Goal: Task Accomplishment & Management: Use online tool/utility

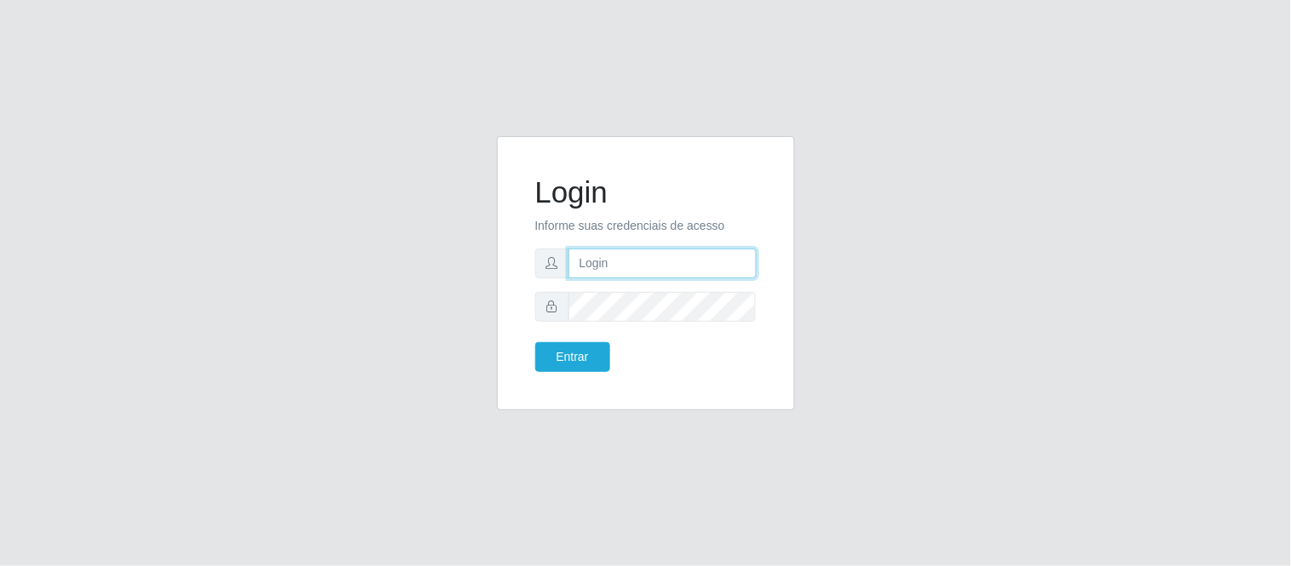
click at [664, 255] on input "text" at bounding box center [662, 263] width 188 height 30
type input "[PERSON_NAME][EMAIL_ADDRESS][PERSON_NAME][DOMAIN_NAME]"
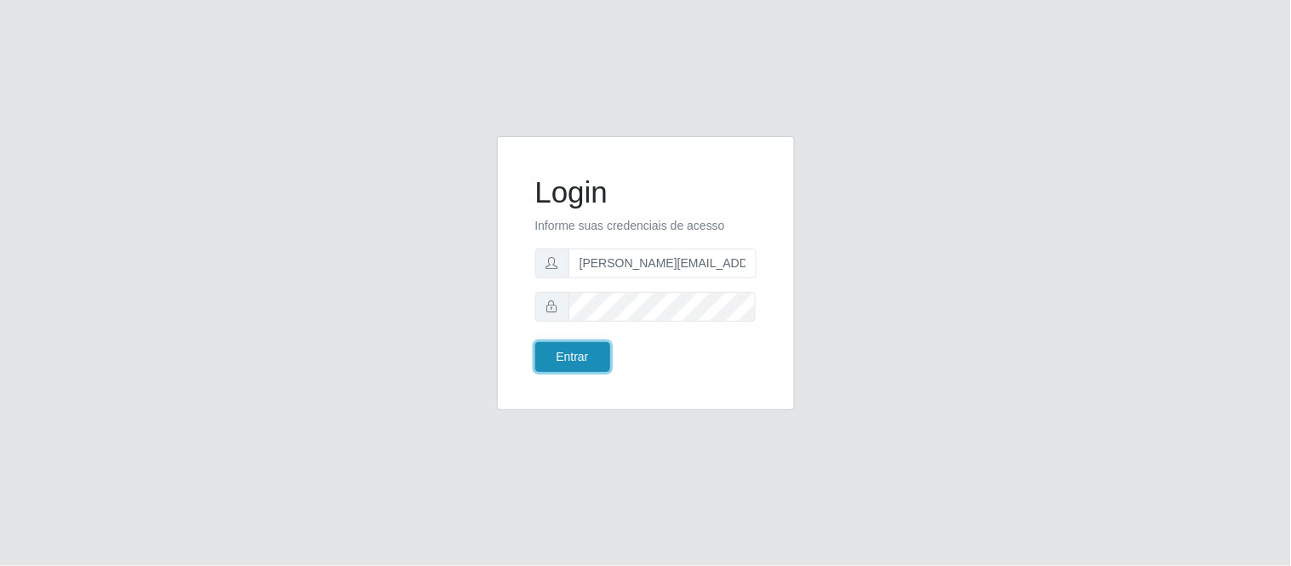
click at [579, 363] on button "Entrar" at bounding box center [572, 357] width 75 height 30
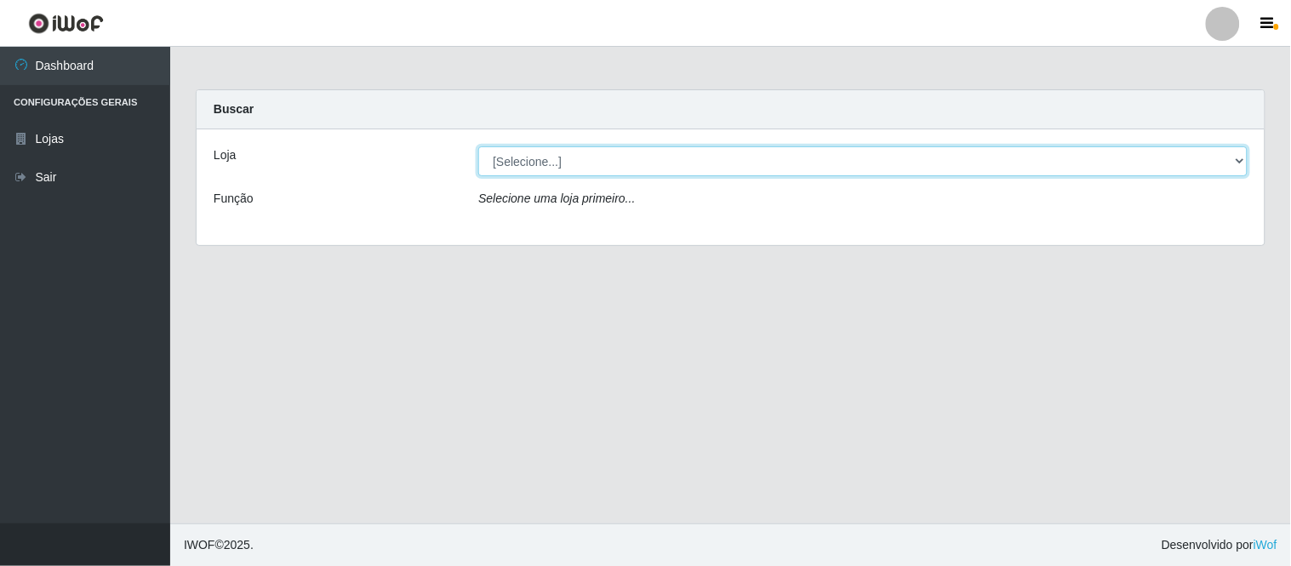
click at [1213, 162] on select "[Selecione...] Queiroz Atacadão - Coophab" at bounding box center [862, 161] width 769 height 30
select select "463"
click at [478, 146] on select "[Selecione...] Queiroz Atacadão - Coophab" at bounding box center [862, 161] width 769 height 30
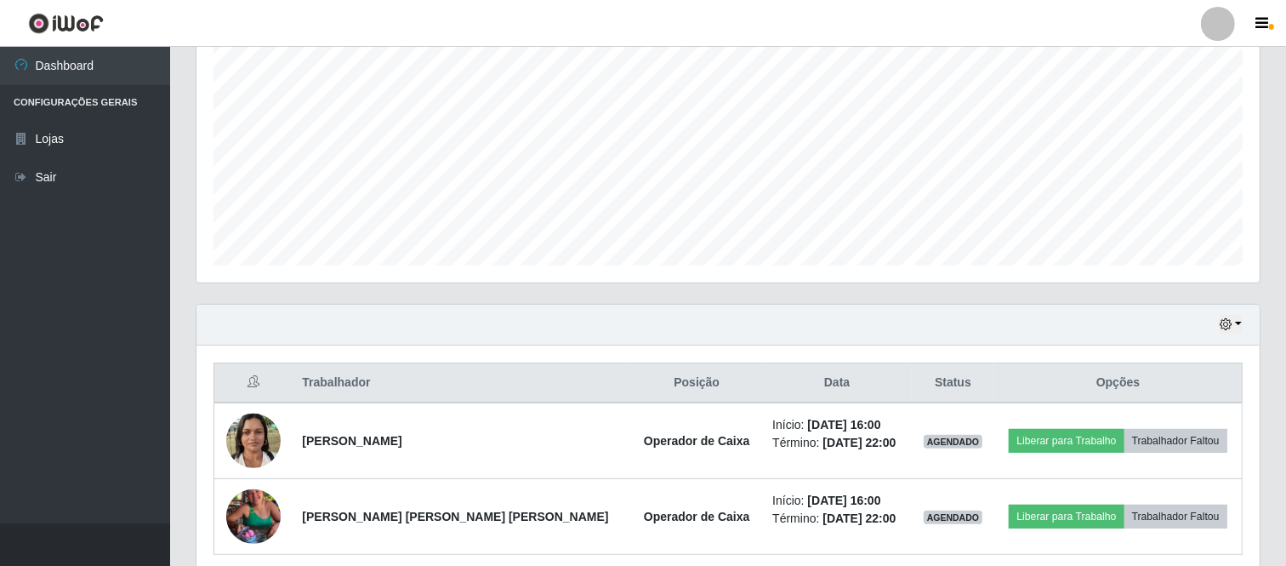
scroll to position [413, 0]
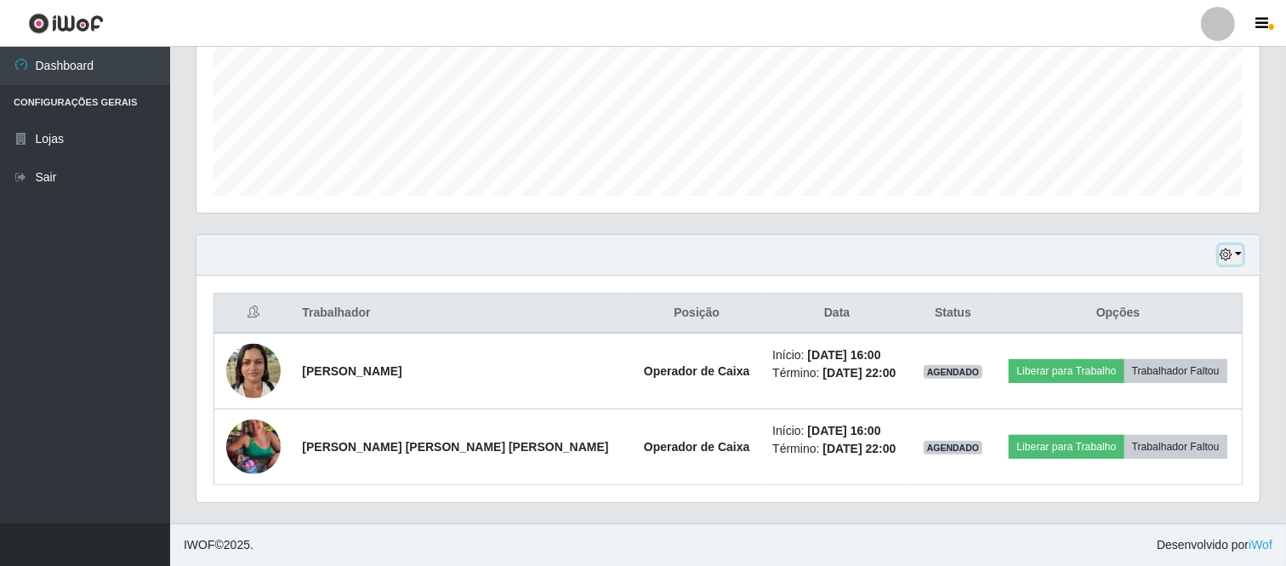
click at [1235, 256] on button "button" at bounding box center [1231, 255] width 24 height 20
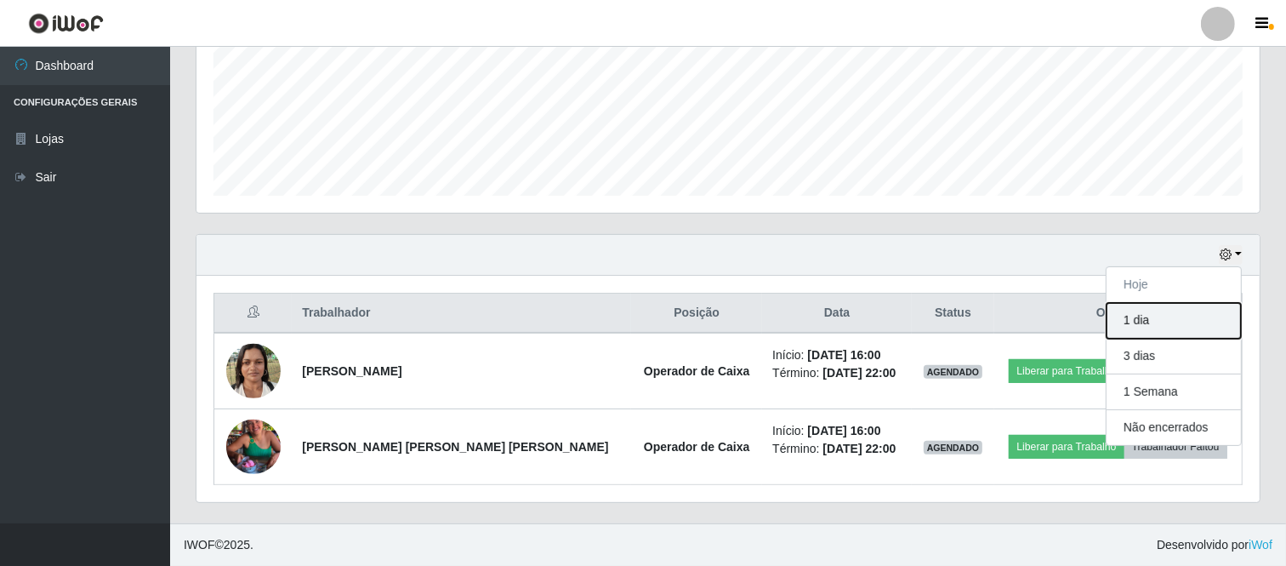
click at [1178, 325] on button "1 dia" at bounding box center [1174, 321] width 134 height 36
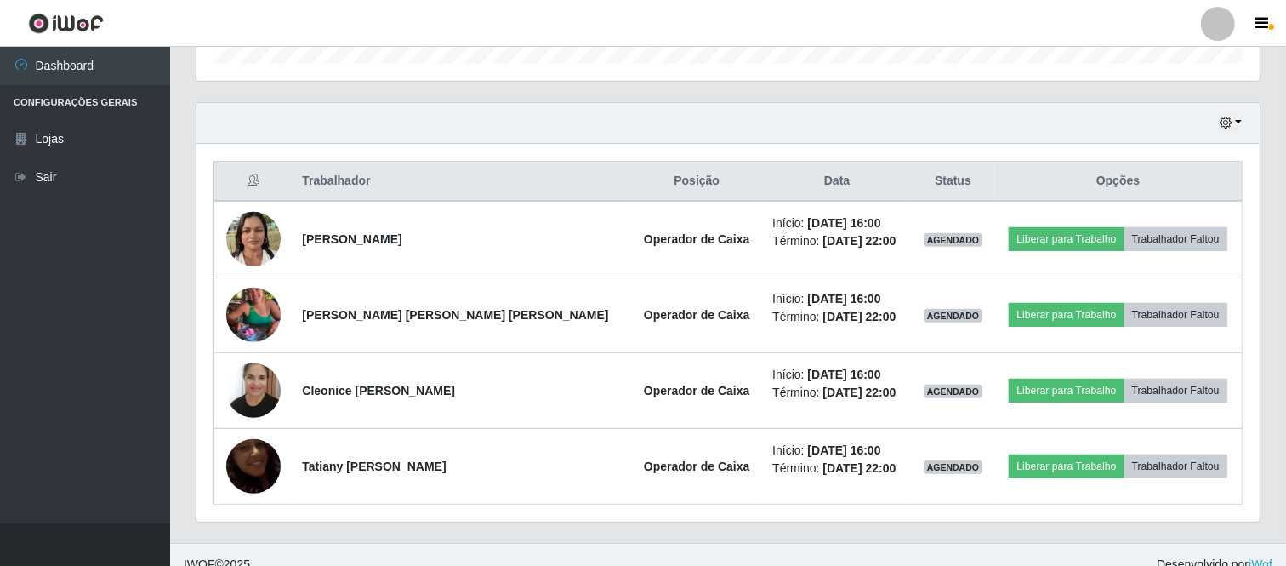
scroll to position [564, 0]
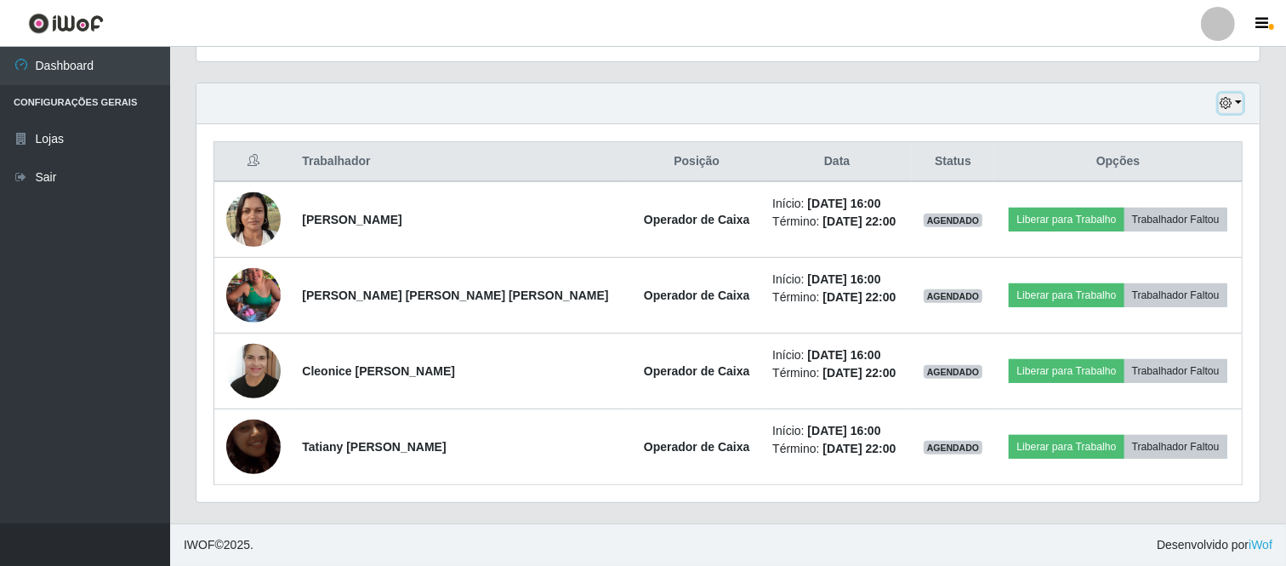
click at [1231, 106] on icon "button" at bounding box center [1226, 103] width 12 height 12
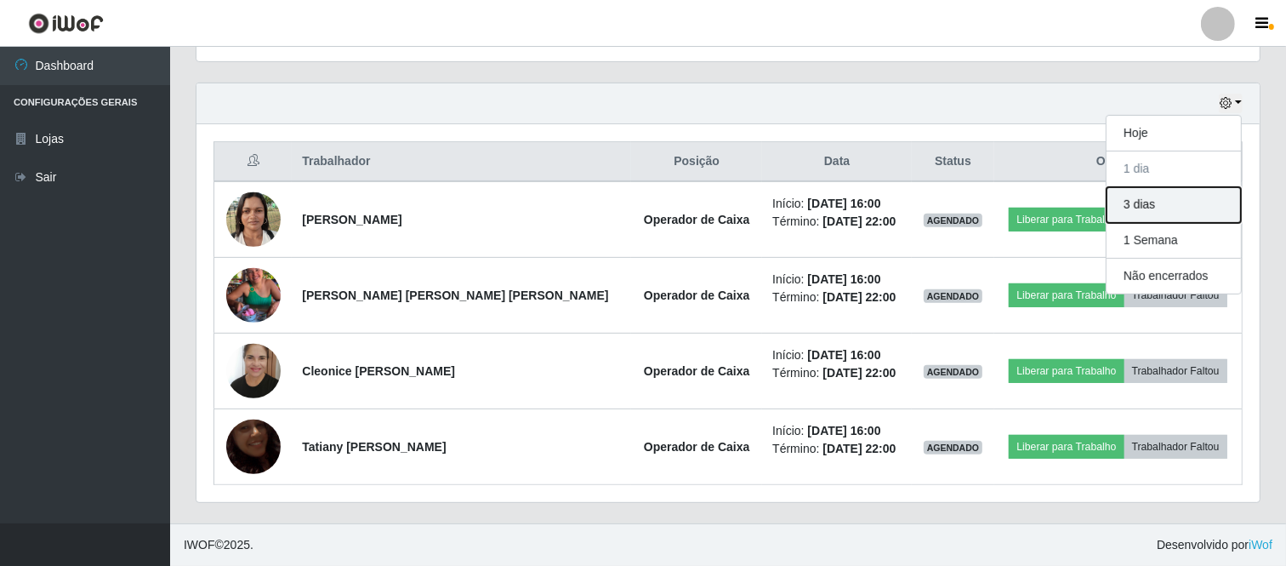
click at [1160, 202] on button "3 dias" at bounding box center [1174, 205] width 134 height 36
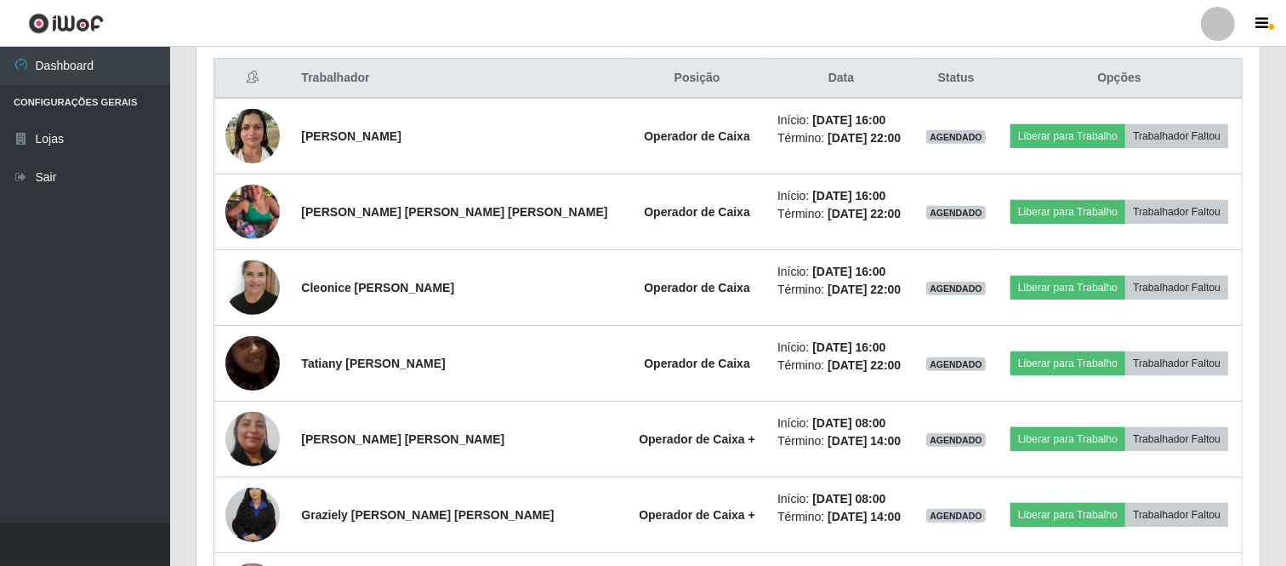
scroll to position [611, 0]
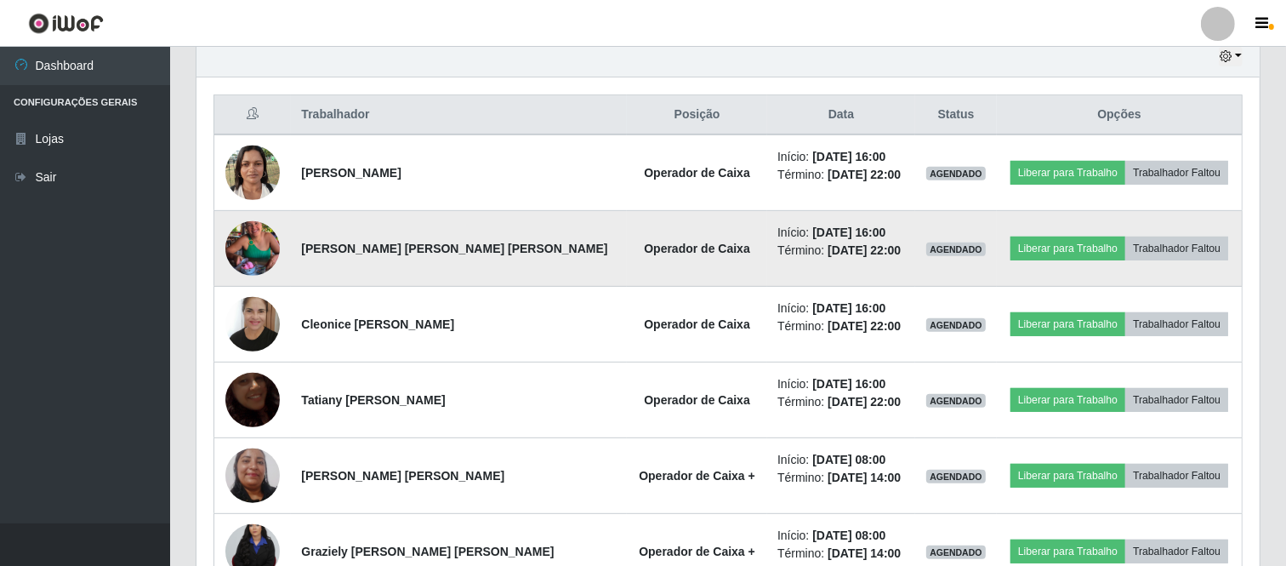
click at [258, 253] on img at bounding box center [252, 248] width 54 height 97
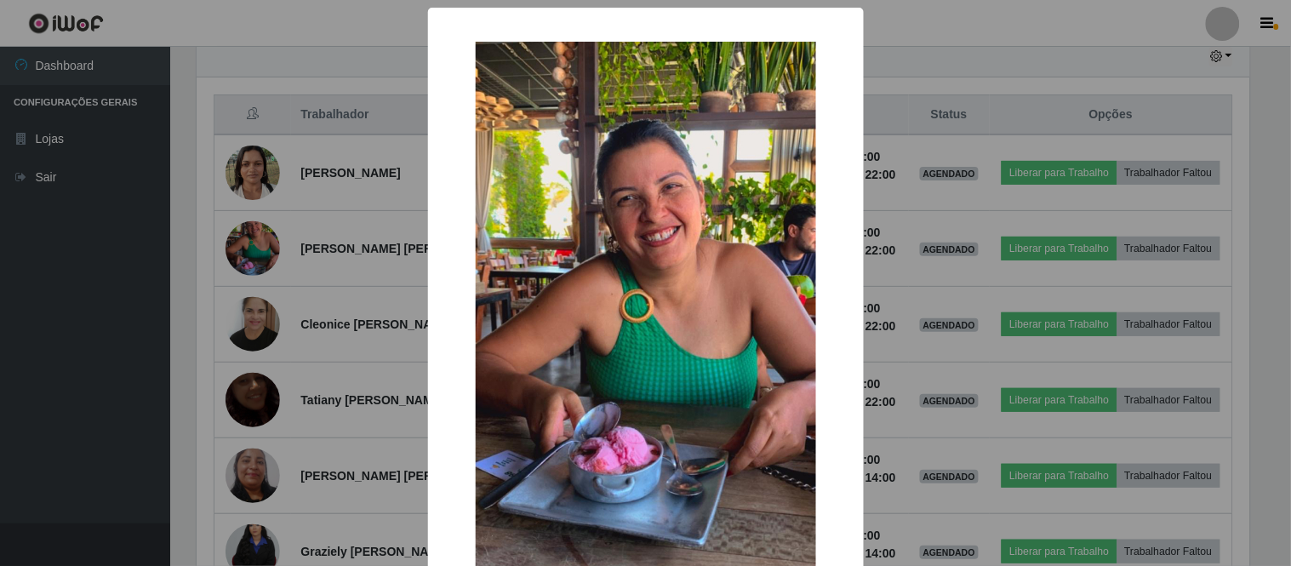
click at [385, 136] on div "× OK Cancel" at bounding box center [645, 283] width 1291 height 566
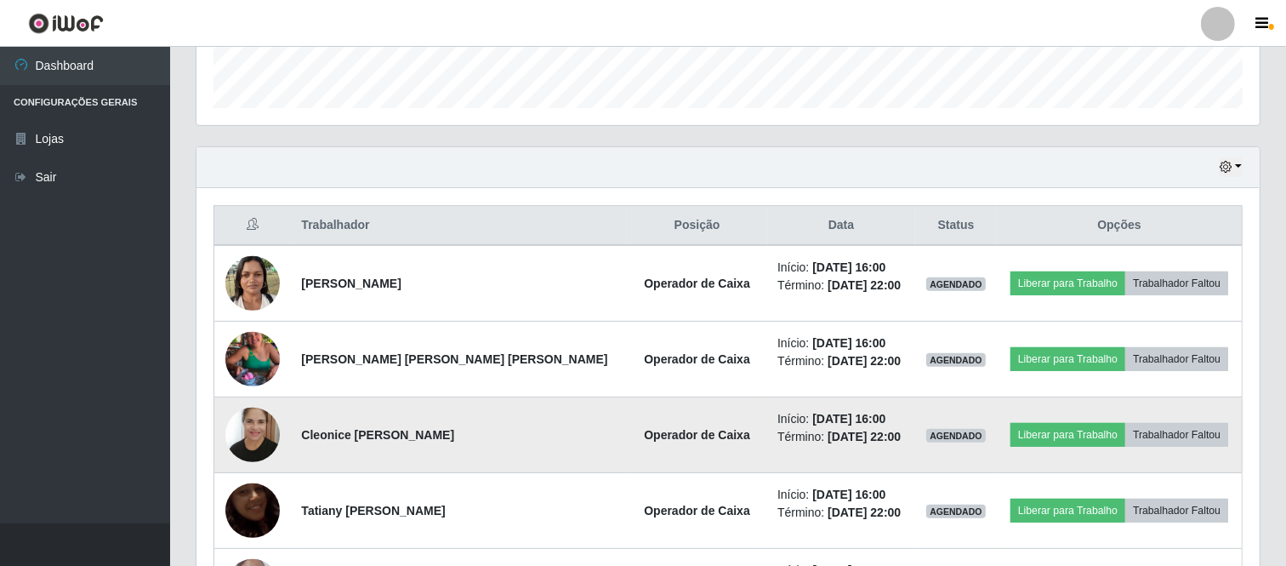
scroll to position [395, 0]
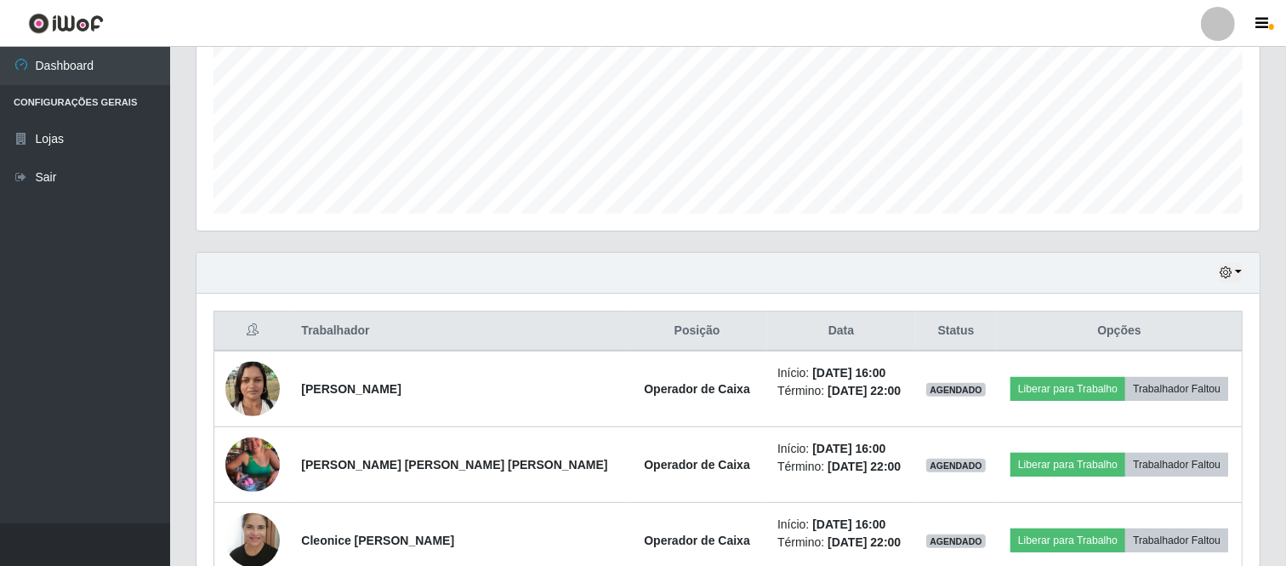
click at [1244, 270] on div "Hoje 1 dia 3 dias 1 Semana Não encerrados" at bounding box center [729, 273] width 1064 height 41
click at [1236, 273] on button "button" at bounding box center [1231, 273] width 24 height 20
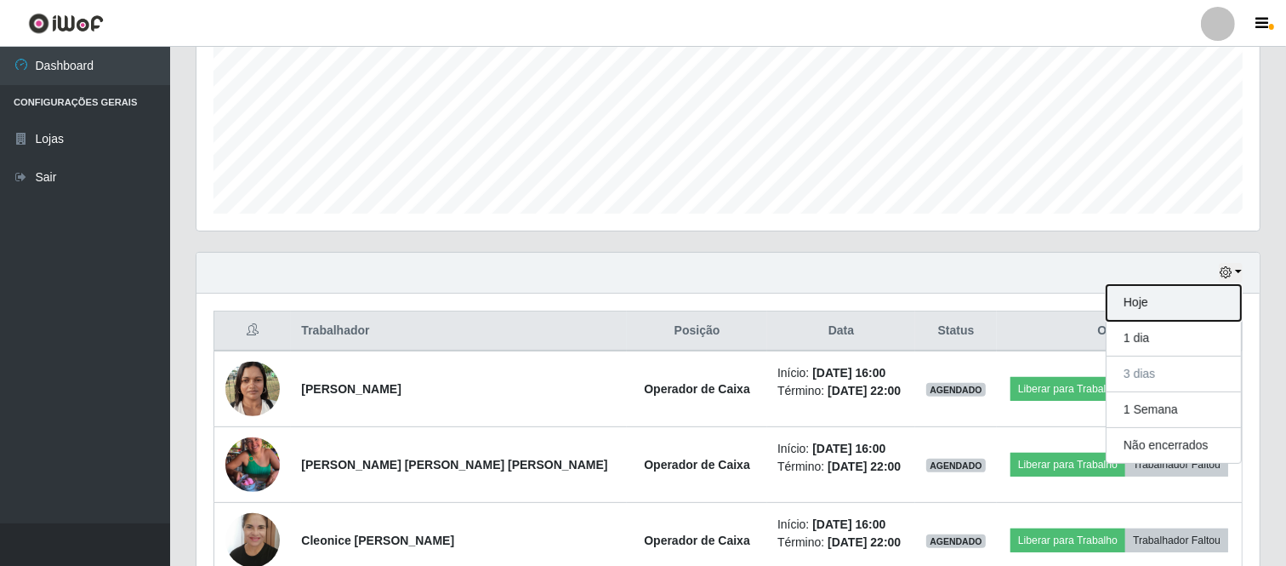
click at [1172, 305] on button "Hoje" at bounding box center [1174, 303] width 134 height 36
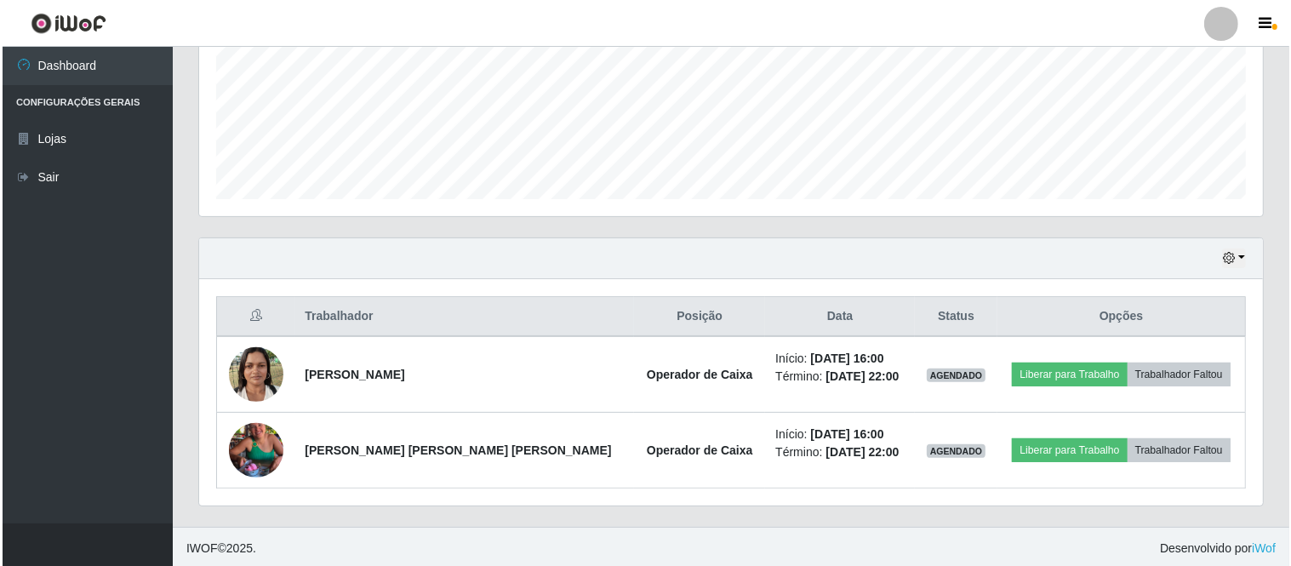
scroll to position [413, 0]
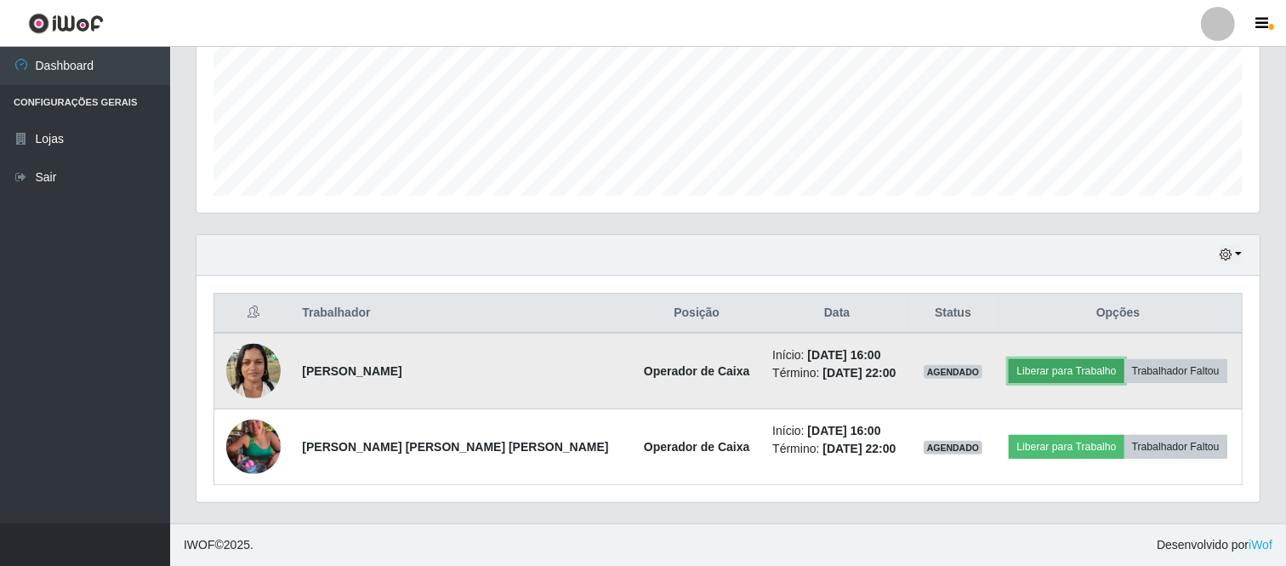
click at [1053, 375] on button "Liberar para Trabalho" at bounding box center [1066, 371] width 115 height 24
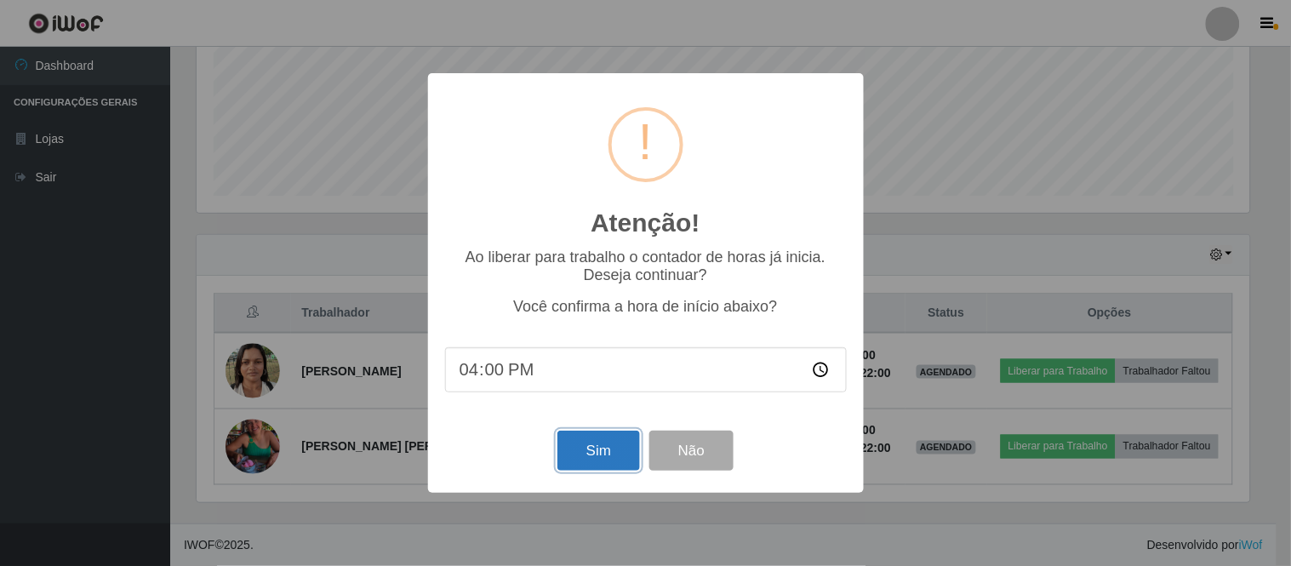
click at [602, 457] on button "Sim" at bounding box center [598, 451] width 83 height 40
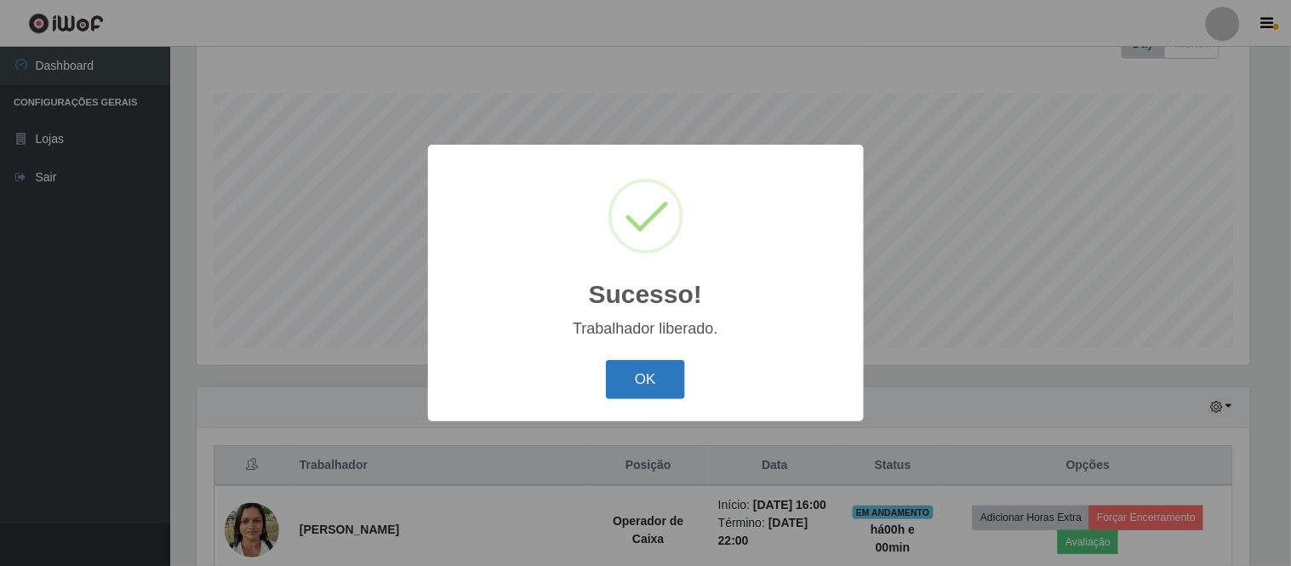
click at [668, 391] on button "OK" at bounding box center [645, 380] width 79 height 40
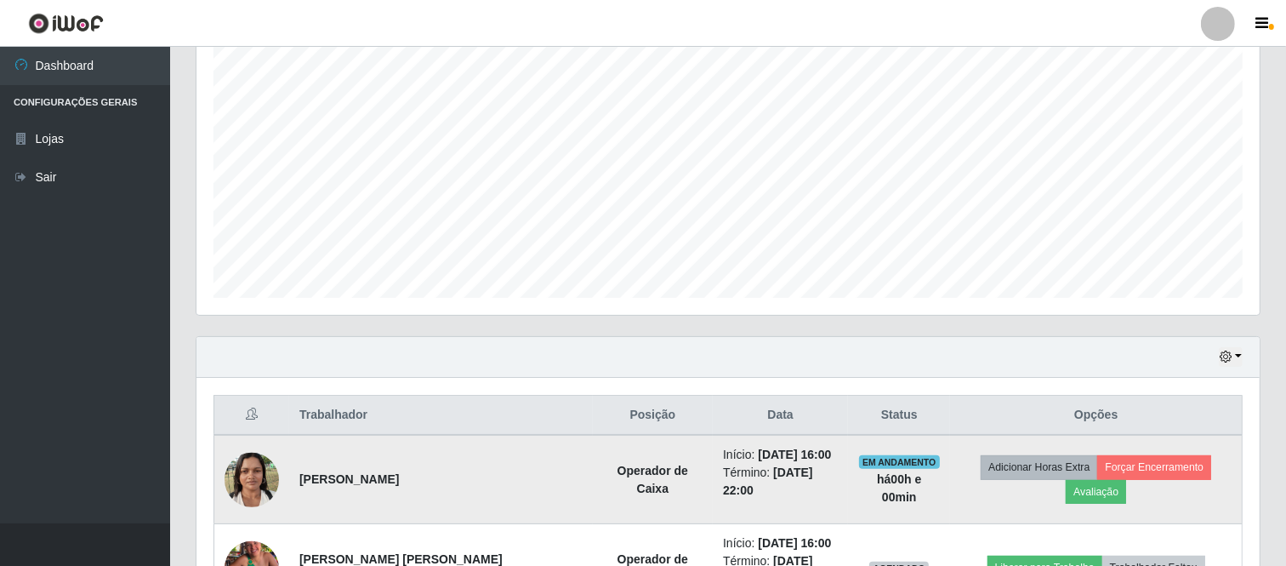
scroll to position [413, 0]
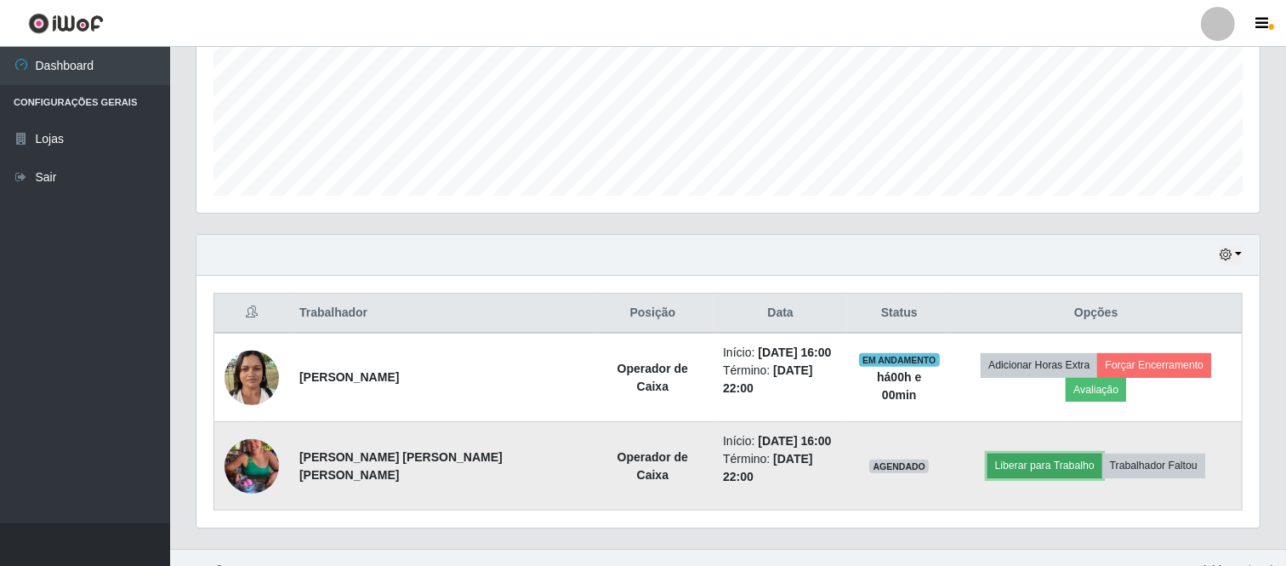
click at [1018, 454] on button "Liberar para Trabalho" at bounding box center [1045, 466] width 115 height 24
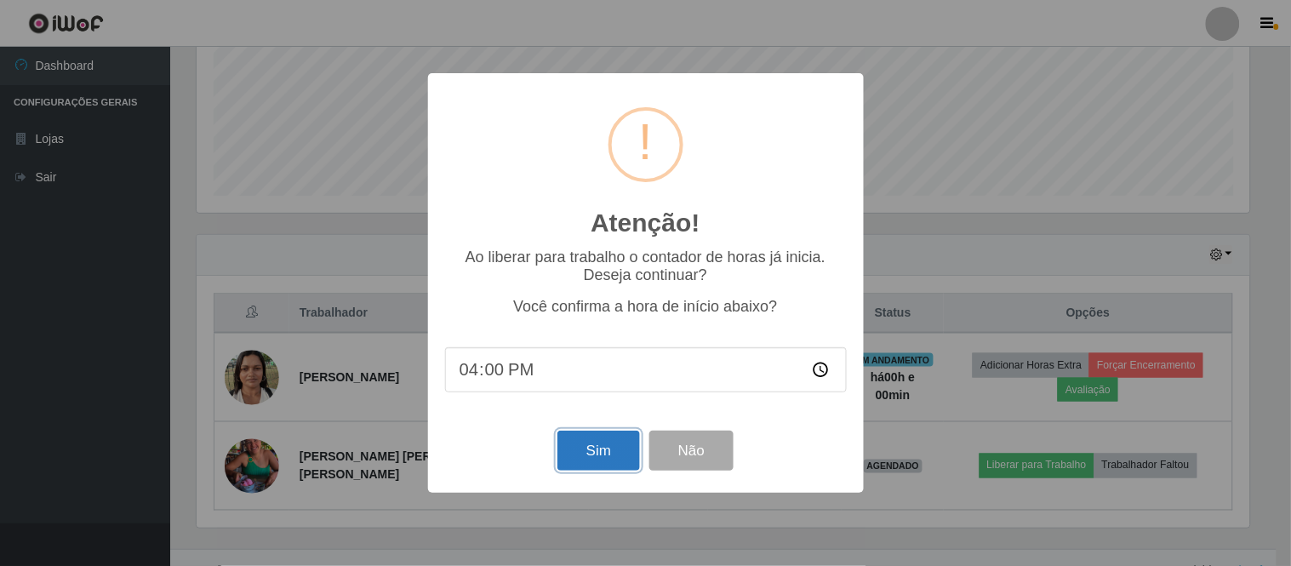
click at [606, 453] on button "Sim" at bounding box center [598, 451] width 83 height 40
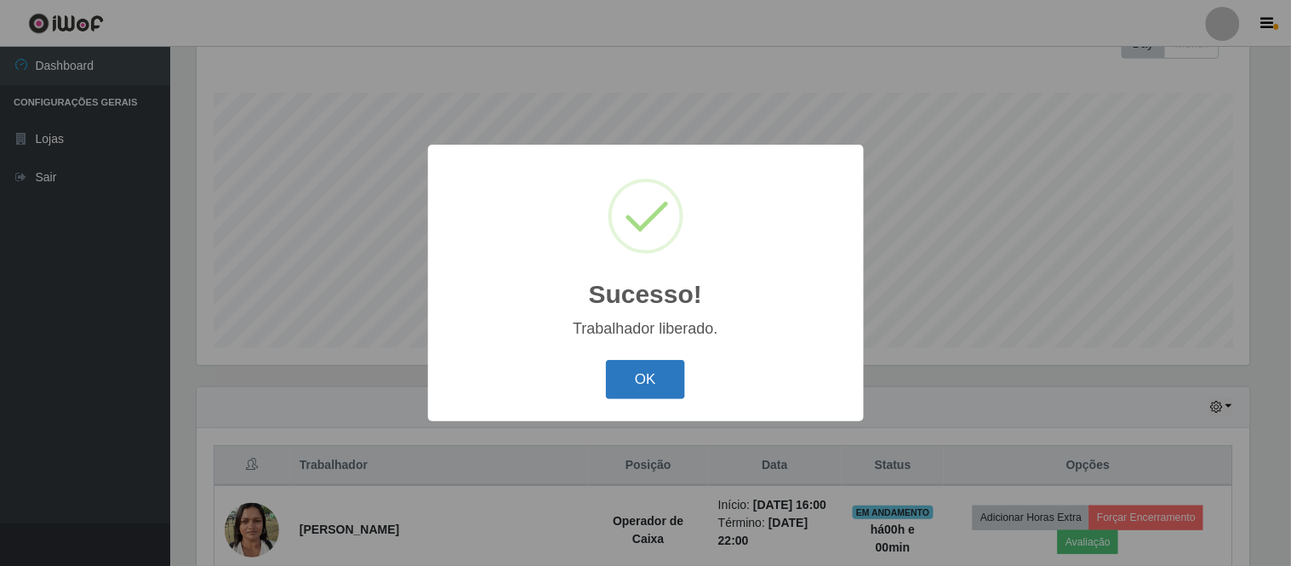
click at [659, 377] on button "OK" at bounding box center [645, 380] width 79 height 40
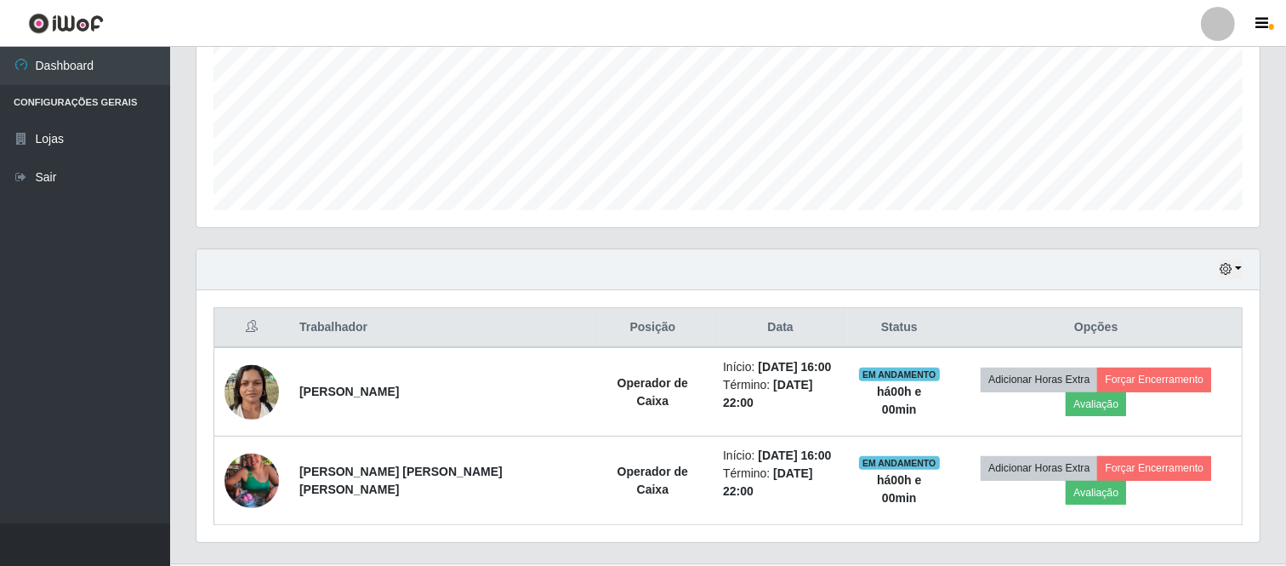
scroll to position [413, 0]
